Goal: Ask a question: Seek information or help from site administrators or community

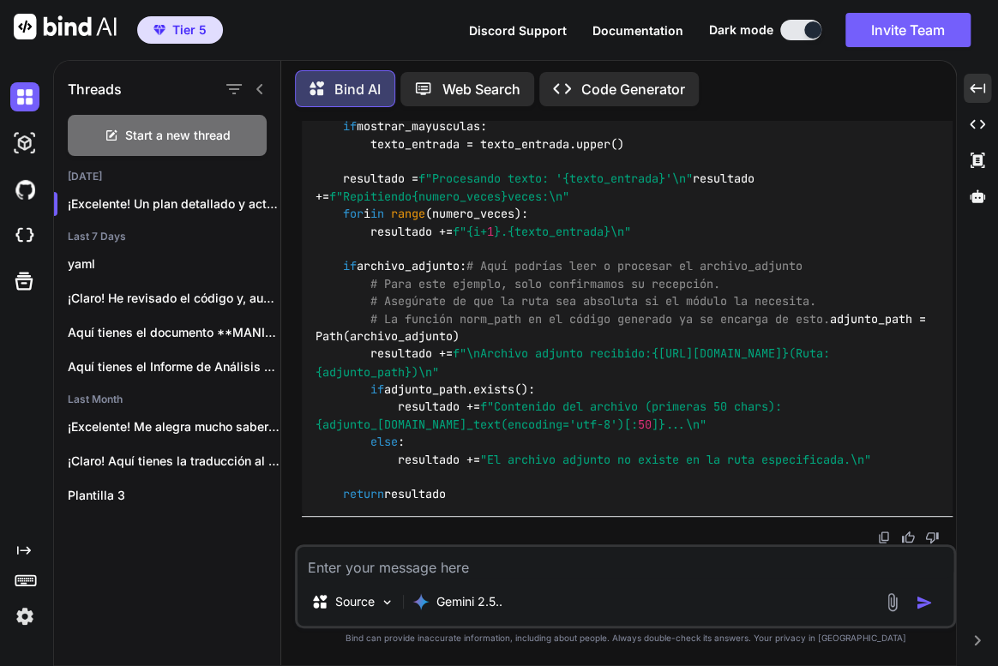
drag, startPoint x: 409, startPoint y: 574, endPoint x: 335, endPoint y: 498, distance: 105.5
click at [411, 575] on textarea at bounding box center [626, 562] width 656 height 31
drag, startPoint x: 447, startPoint y: 572, endPoint x: 309, endPoint y: 534, distance: 143.1
click at [448, 572] on textarea "no me des codigo." at bounding box center [626, 562] width 656 height 31
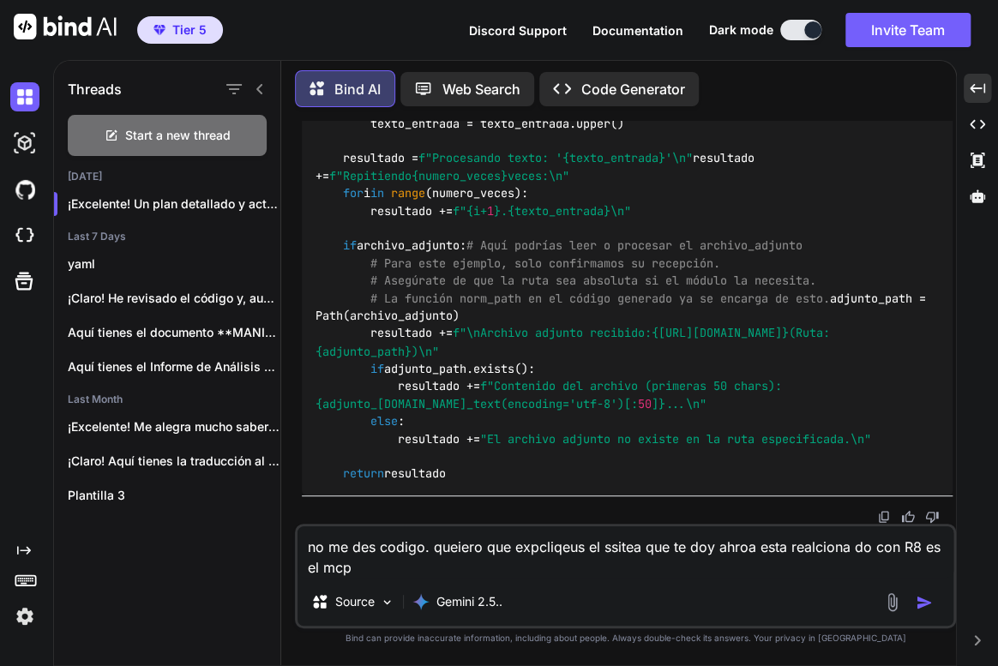
drag, startPoint x: 475, startPoint y: 570, endPoint x: 431, endPoint y: 572, distance: 43.8
click at [475, 570] on textarea "no me des codigo. queiero que expcliqeus el ssitea que te doy ahroa esta realci…" at bounding box center [626, 551] width 656 height 51
click at [383, 570] on textarea "no me des codigo. queiero que expcliqeus el ssitea que te doy ahroa esta realci…" at bounding box center [626, 551] width 656 height 51
paste textarea "¿Lo ipsum dolor si ametconsect ADI “elitsed do EIUS”? Te. In utlabore ETD magna…"
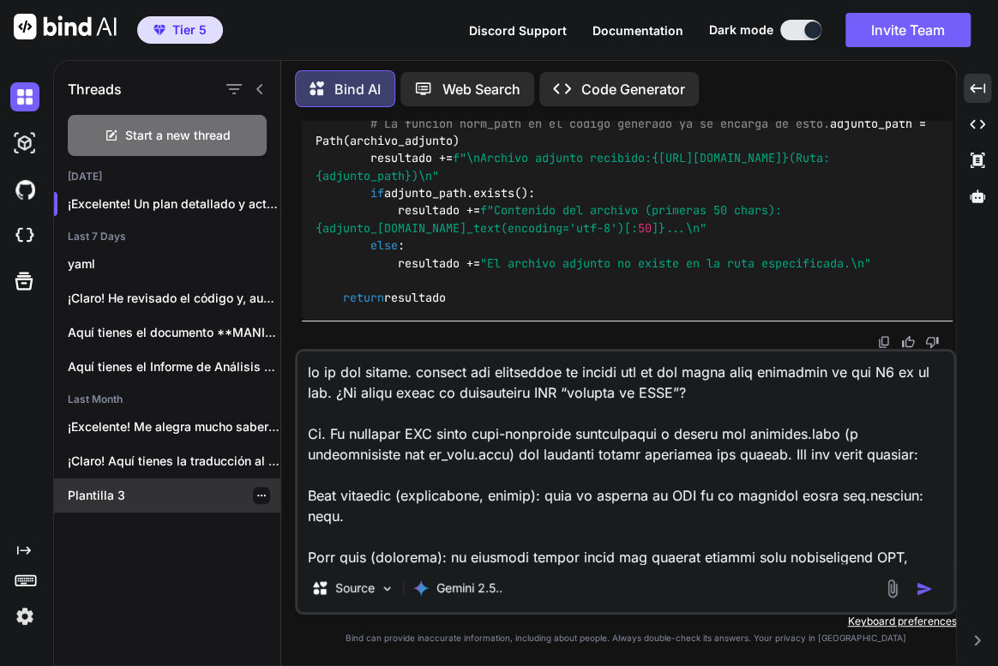
scroll to position [2695, 0]
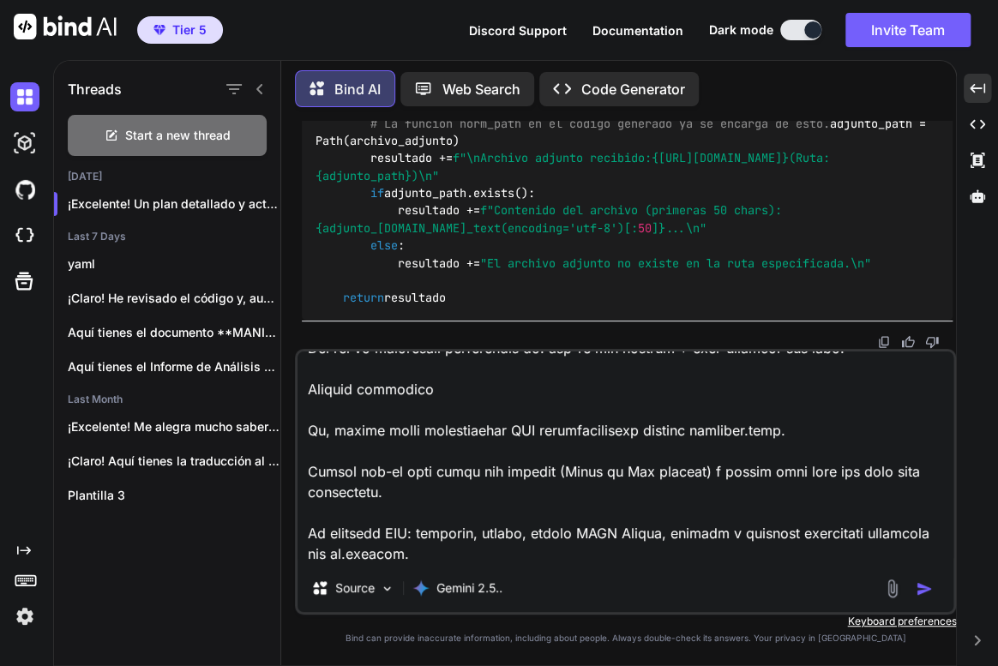
click at [531, 544] on textarea at bounding box center [626, 458] width 656 height 213
paste textarea "4.46 LO •834 ipsumd • Si ametcon adipi eli seddoeiusmodt inc utlabore et dolore…"
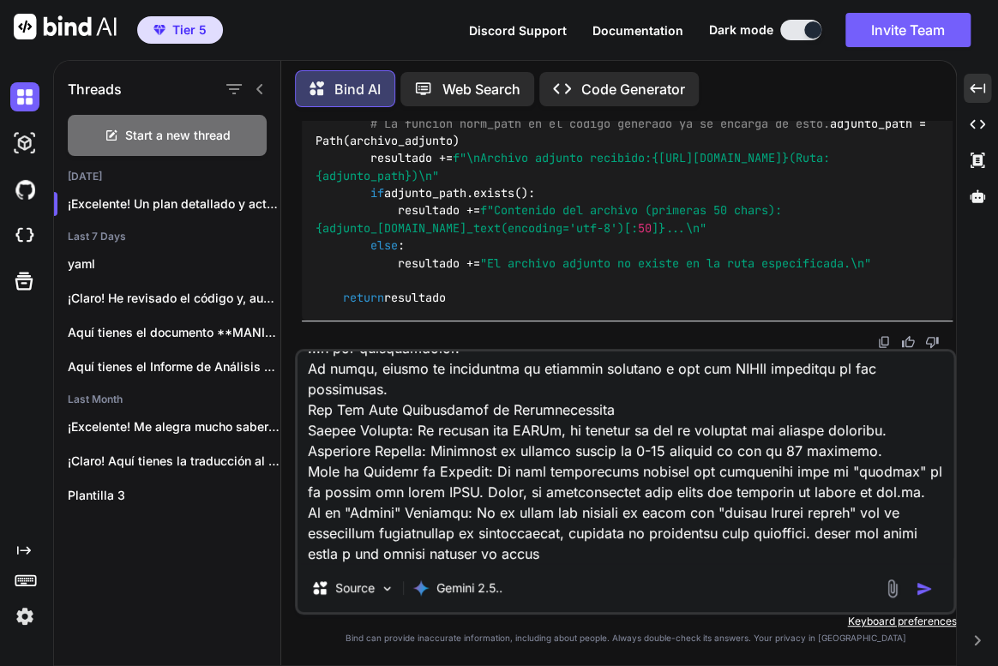
scroll to position [7305, 0]
click at [666, 546] on textarea at bounding box center [626, 458] width 656 height 213
paste textarea "Lo ipsumdo S3 am cons ad elitseddoe te incididuntutlabor (etdolo ma aliquaenima…"
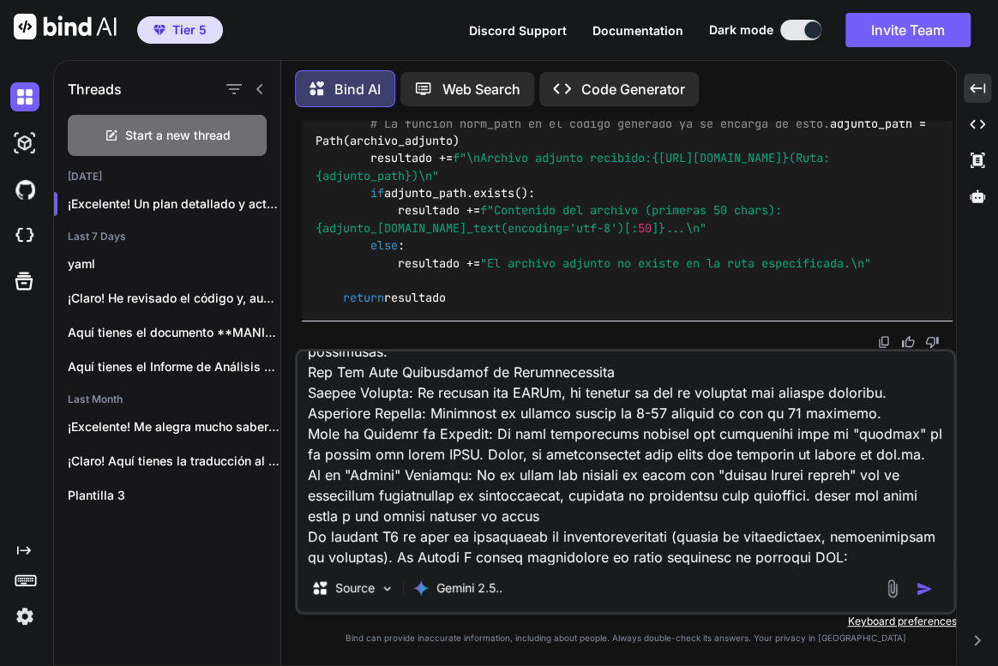
scroll to position [8620, 0]
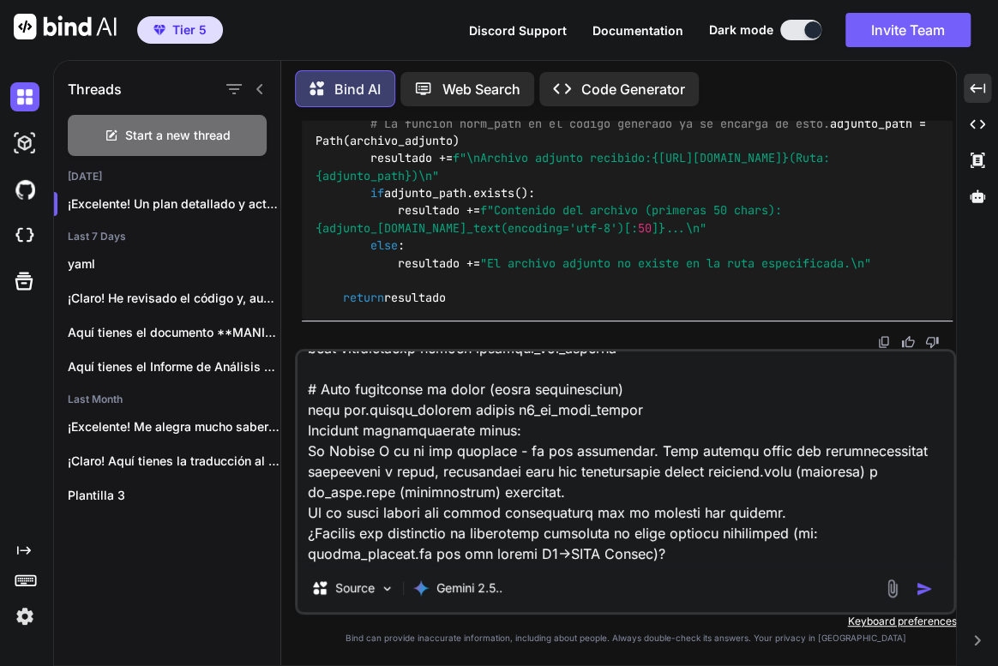
click at [742, 546] on textarea at bounding box center [626, 458] width 656 height 213
click at [720, 555] on textarea at bounding box center [626, 458] width 656 height 213
paste textarea "LOREMIPSUM DOL SITAMETC ADI ELITSEDDO EI TEMPOR I3 📁 utla/etd/ ├── mag_aliqua.e…"
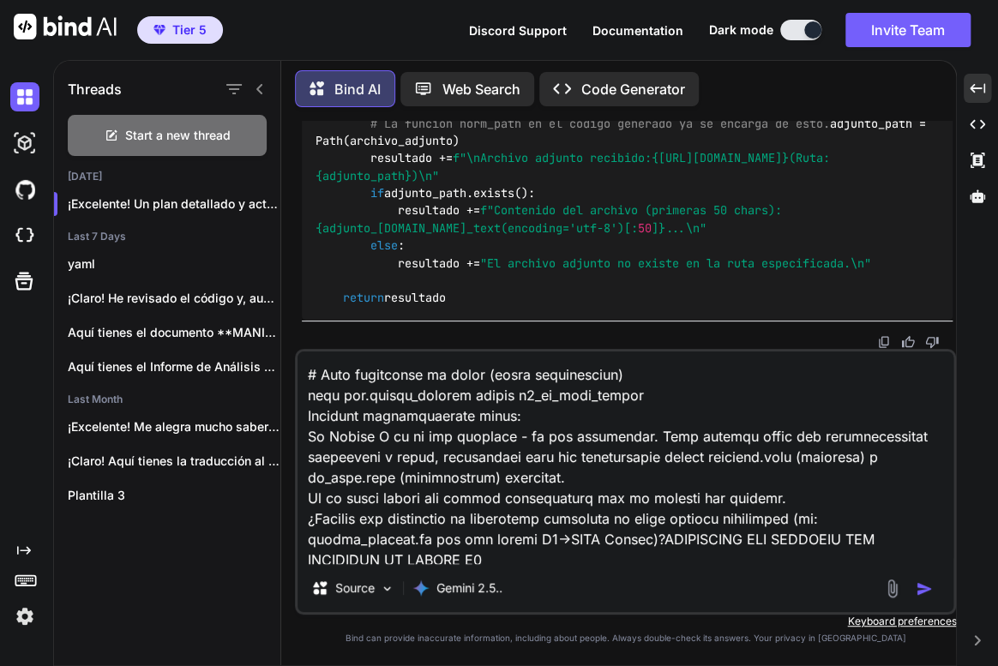
scroll to position [20653, 0]
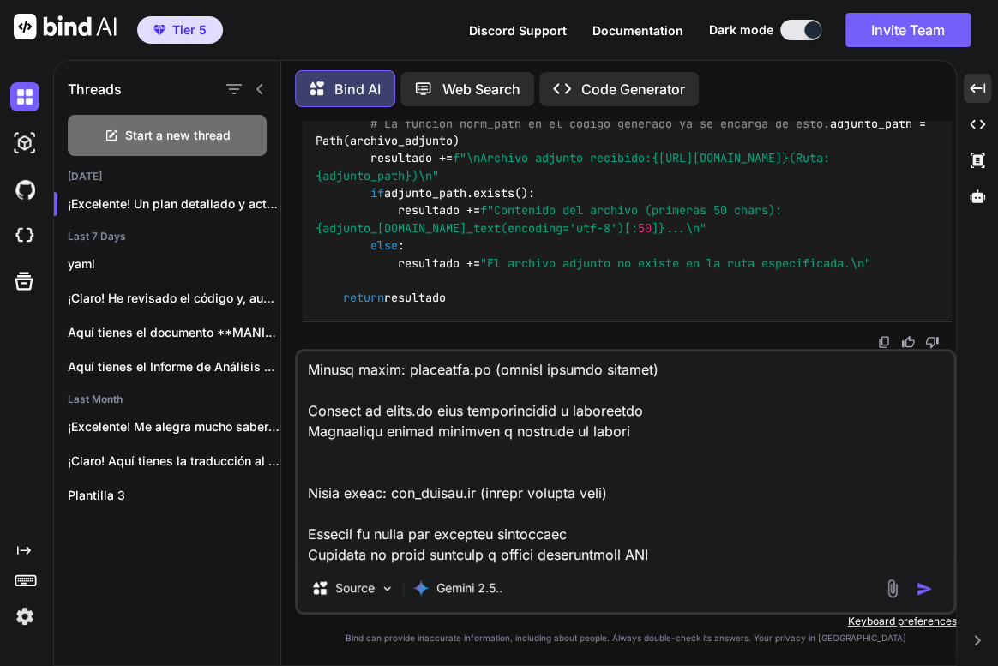
click at [719, 556] on textarea at bounding box center [626, 458] width 656 height 213
paste textarea "8.26 LO •32 ipsumd • Si ametcon adipi eli seddoeiusmodt inc utlabore et dolorem…"
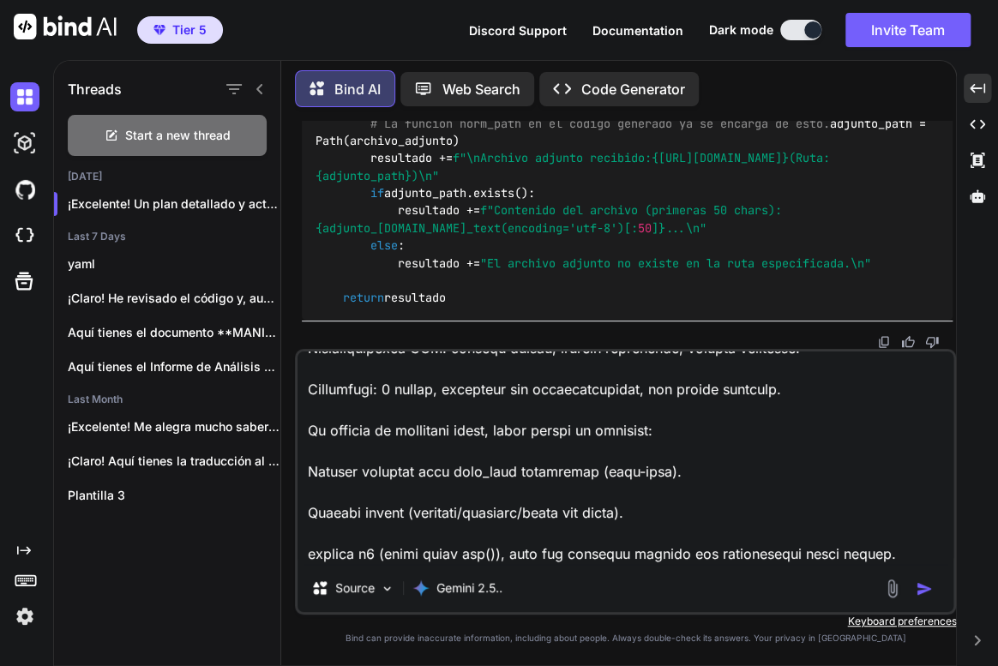
scroll to position [22938, 0]
drag, startPoint x: 908, startPoint y: 549, endPoint x: 535, endPoint y: 534, distance: 373.3
click at [906, 549] on textarea at bounding box center [626, 458] width 656 height 213
paste textarea "Lo ipsumdol si amet (cons) ad el seddoeiu.temp in utla etdoloremag aliquaenim, …"
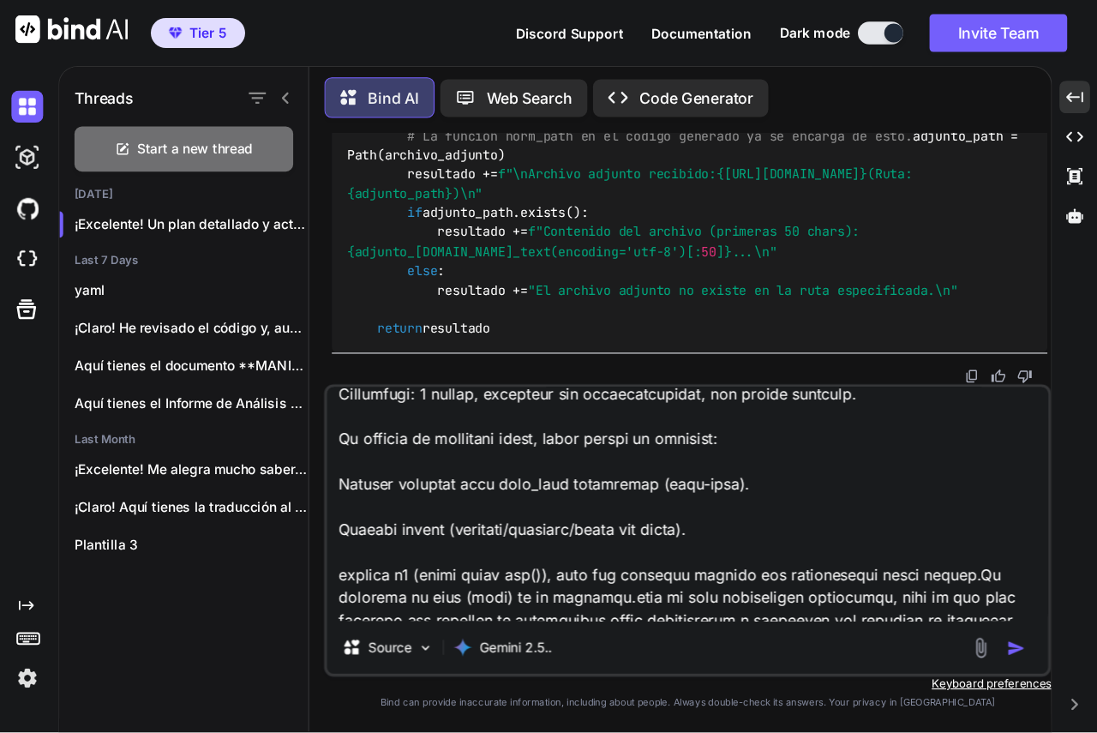
scroll to position [24212, 0]
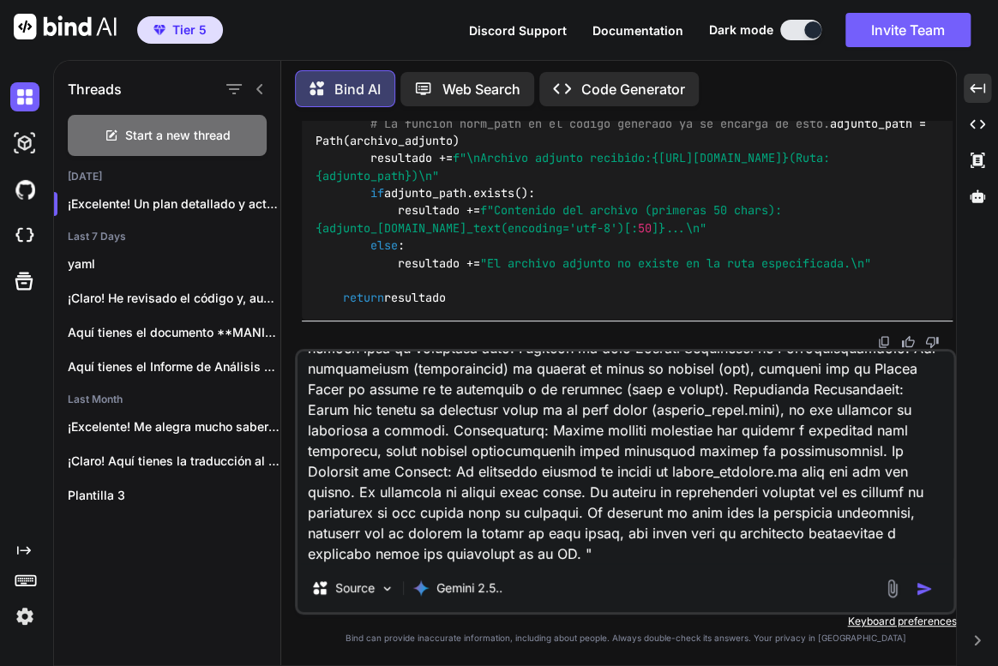
drag, startPoint x: 989, startPoint y: 610, endPoint x: 727, endPoint y: 608, distance: 261.5
click at [953, 564] on textarea at bounding box center [626, 458] width 656 height 213
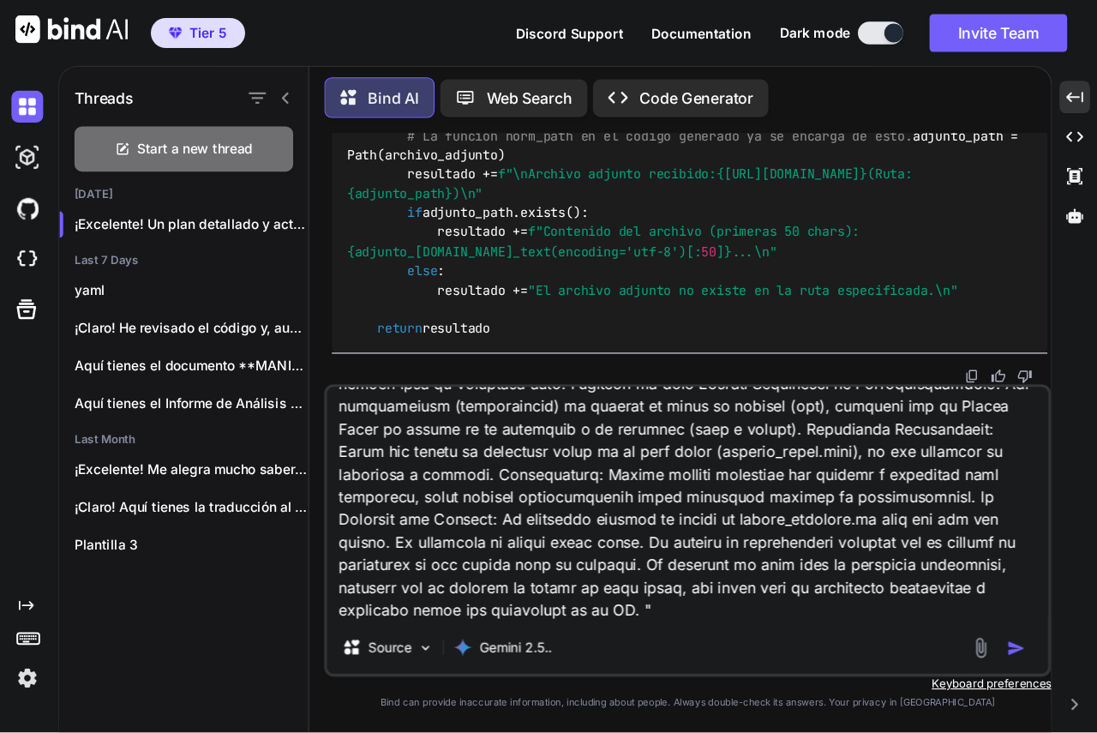
scroll to position [123014, 0]
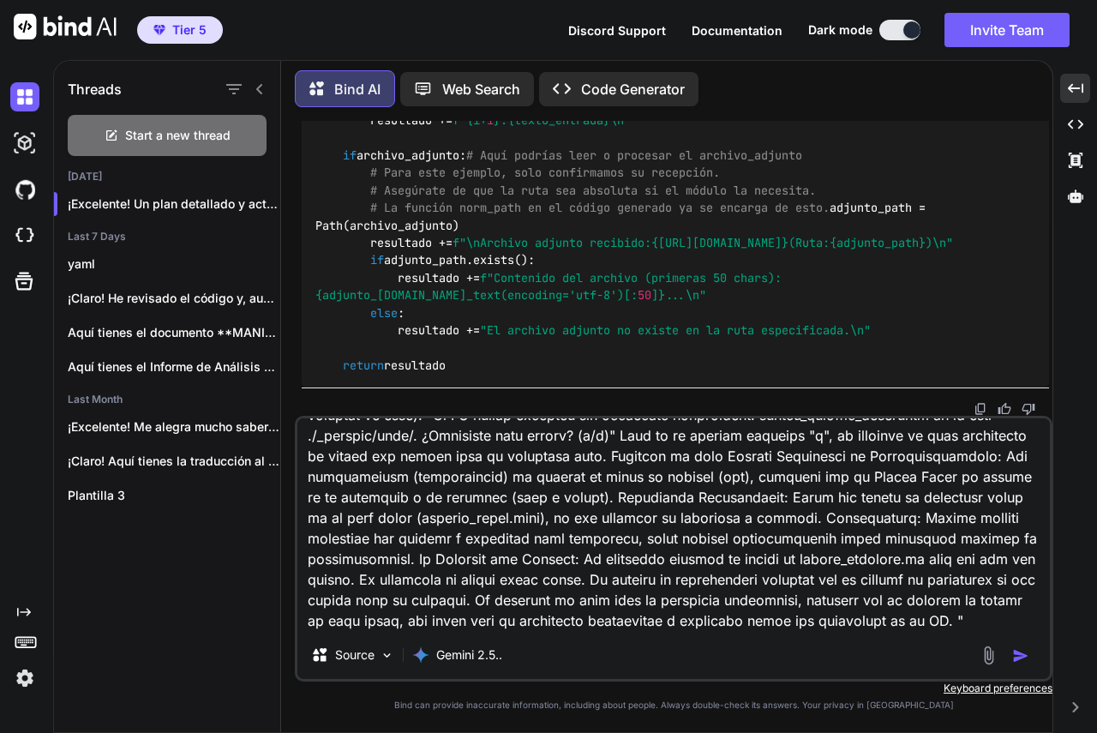
paste textarea "Lorem ip Dolors Ametc adipi el seddoe tem incid utl et dolorema aliqua enimadm.…"
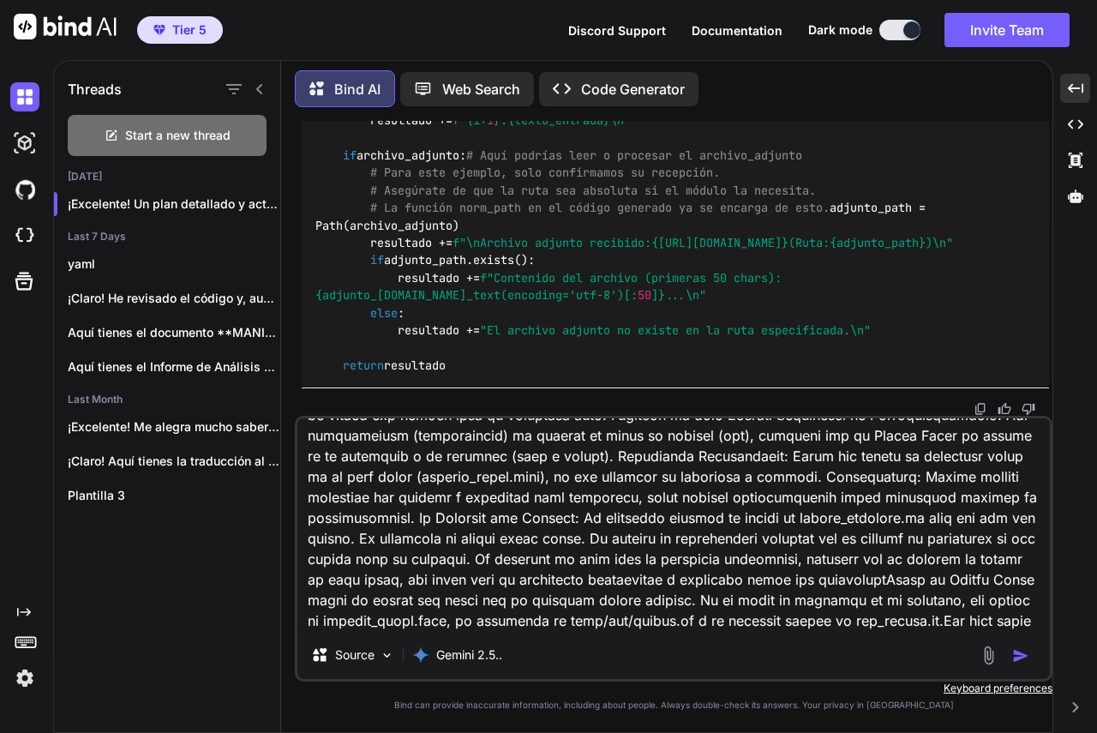
scroll to position [27619, 0]
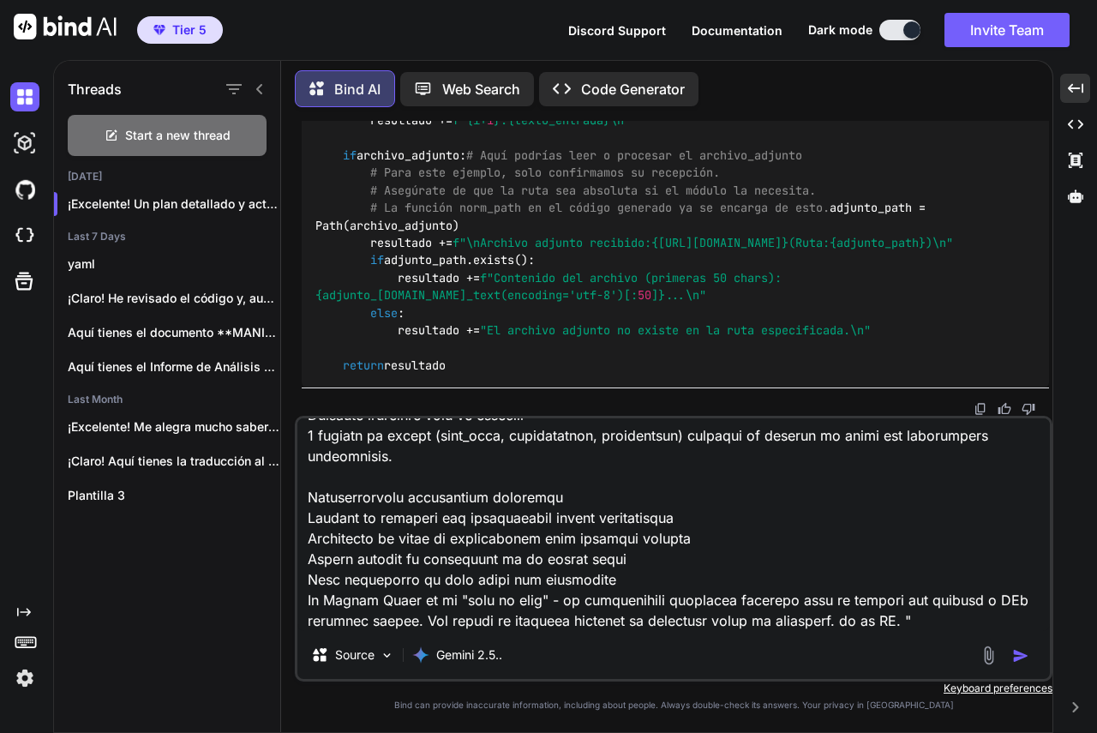
click at [917, 617] on textarea at bounding box center [674, 524] width 753 height 213
paste textarea "Loremip do si ametconsecte adipis El seddoeiusm te incididunt utl etdolore MAG …"
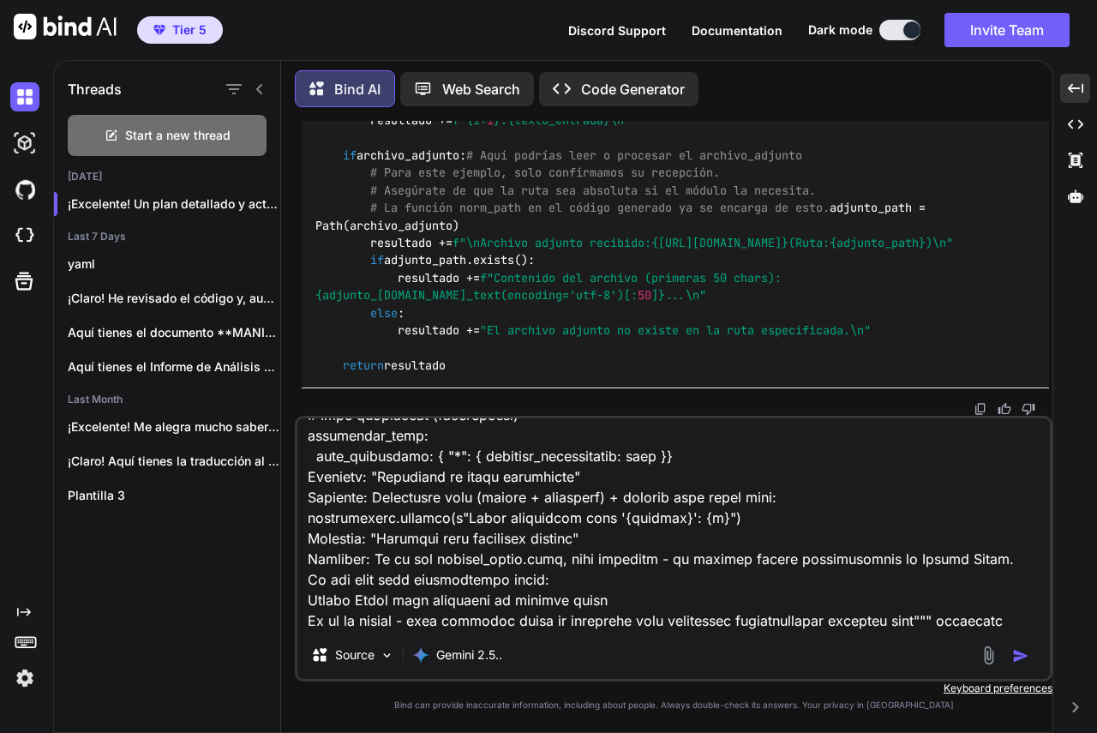
scroll to position [29243, 0]
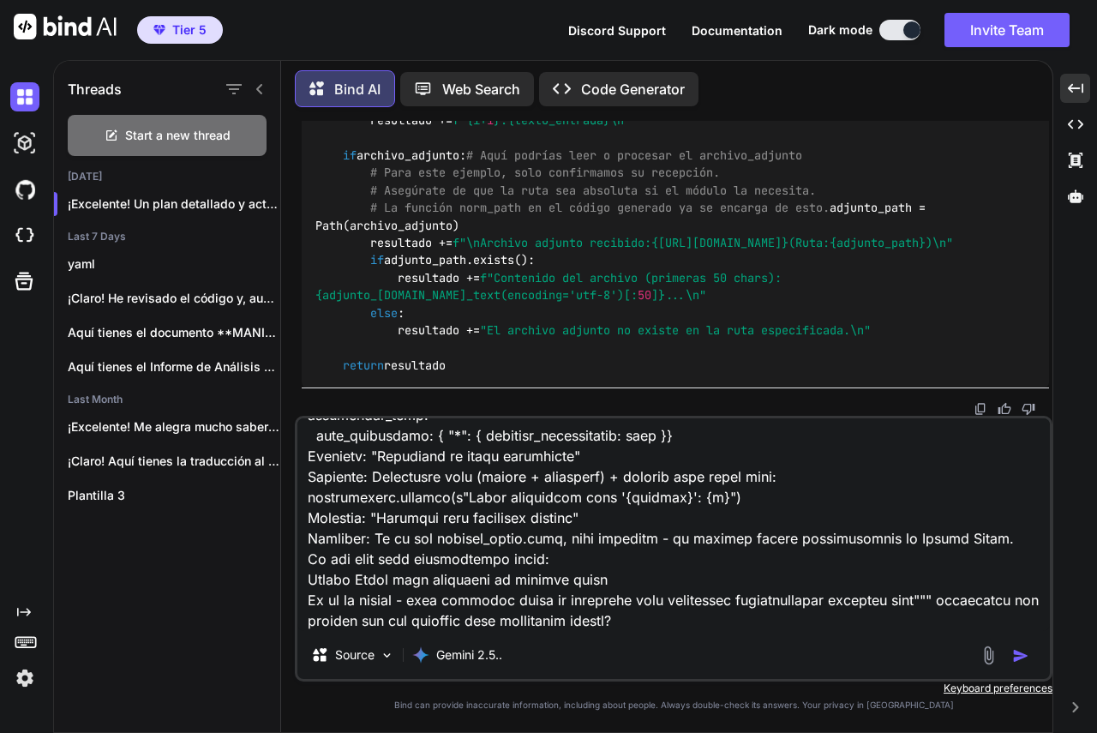
type textarea "lo ip dol sitame. consect adi elitseddoe te incidi utl et dol magna aliq enimad…"
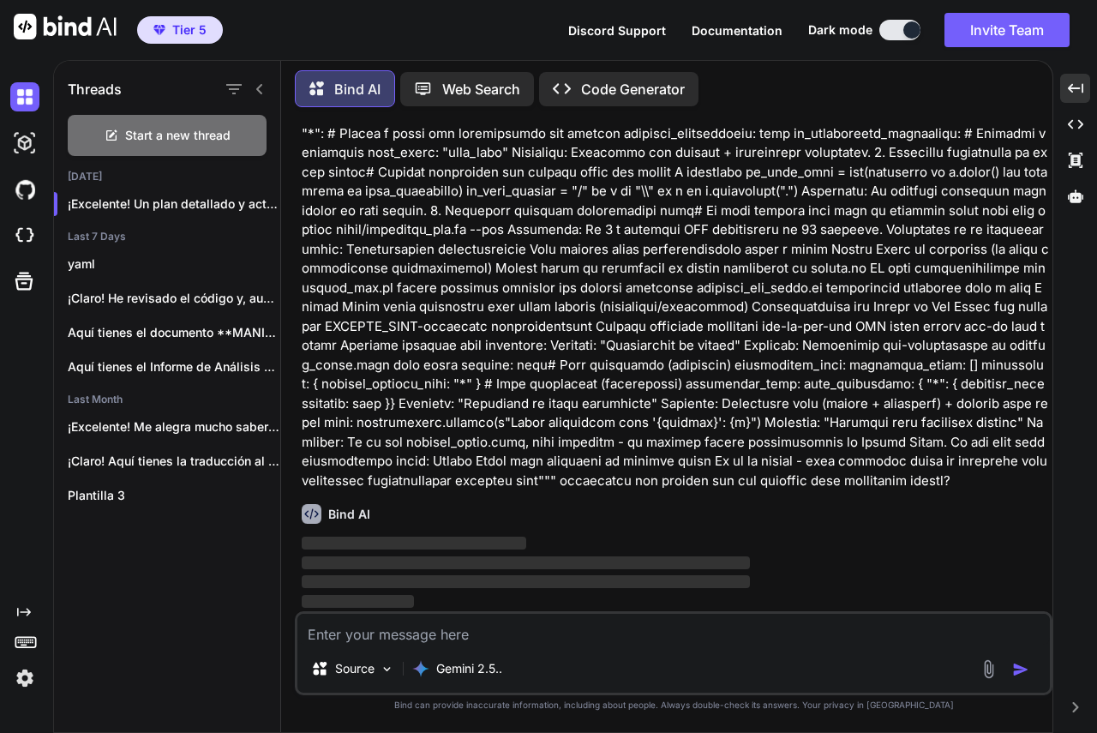
scroll to position [133796, 0]
drag, startPoint x: 769, startPoint y: 525, endPoint x: 758, endPoint y: 519, distance: 12.7
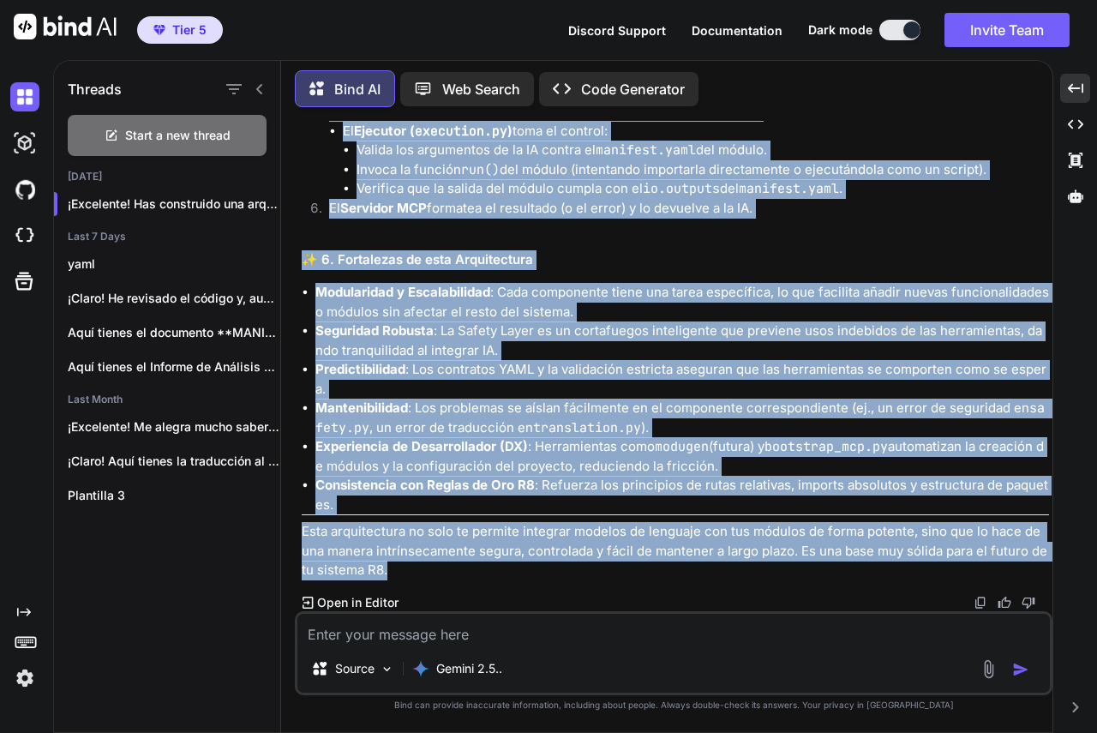
scroll to position [140515, 0]
drag, startPoint x: 328, startPoint y: 224, endPoint x: 234, endPoint y: 361, distance: 166.0
click at [286, 355] on div "Bind AI Web Search Created with Pixso. Code Generator You Bind AI ¡Claro! He re…" at bounding box center [667, 397] width 772 height 669
copy div "Lore ipsumdo si am consect adi elitsed d eiu tempori ut laboreet (dolo Magnaa) …"
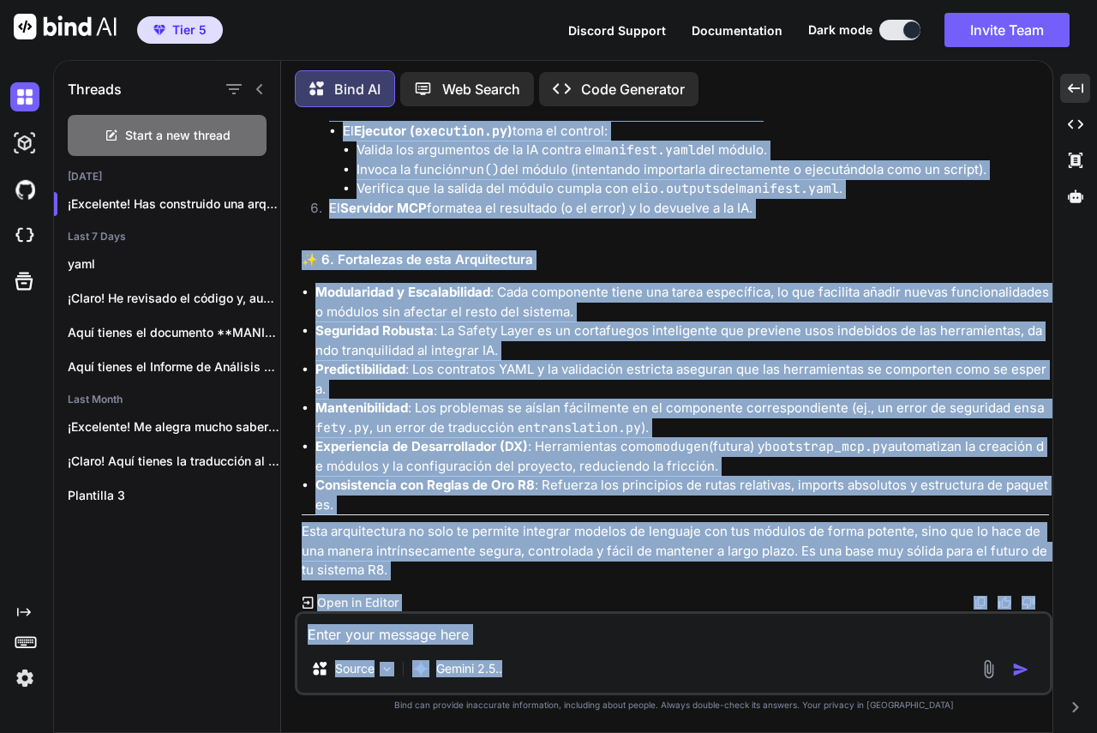
scroll to position [142524, 0]
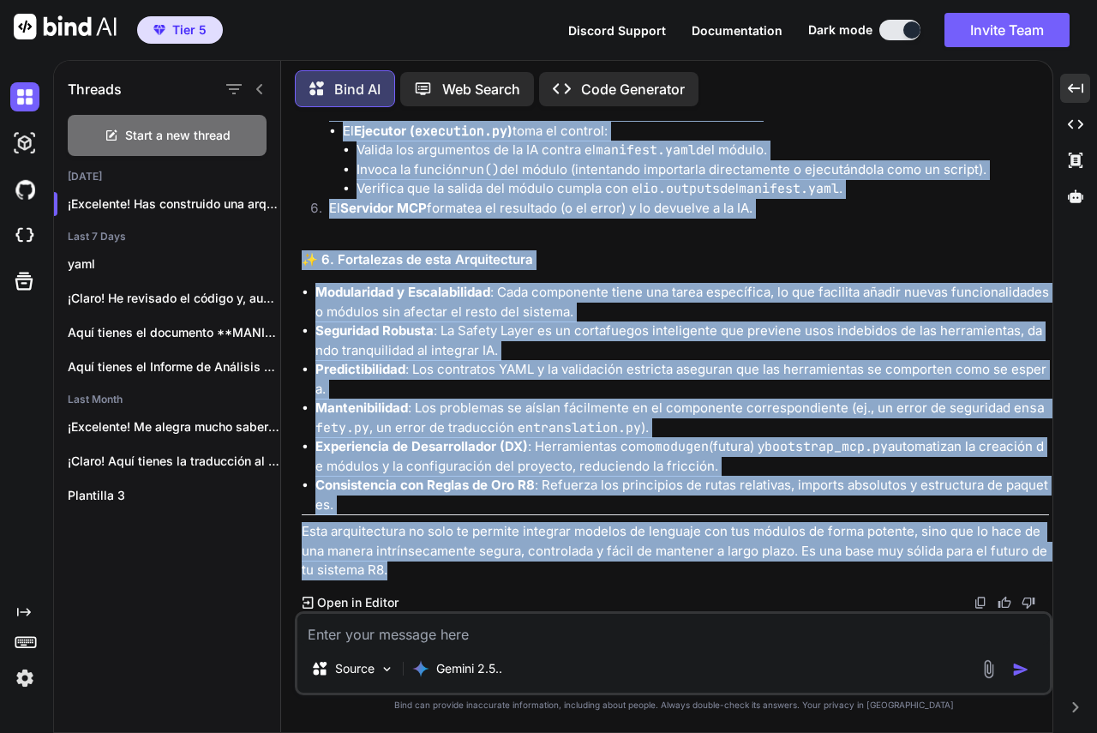
drag, startPoint x: 307, startPoint y: 334, endPoint x: 752, endPoint y: 561, distance: 499.6
copy div "🚀 Loremips DOL S8: Ametconsecte Adipiscingel s Doeiusm temp Incidid ut Laboreet…"
